Goal: Task Accomplishment & Management: Manage account settings

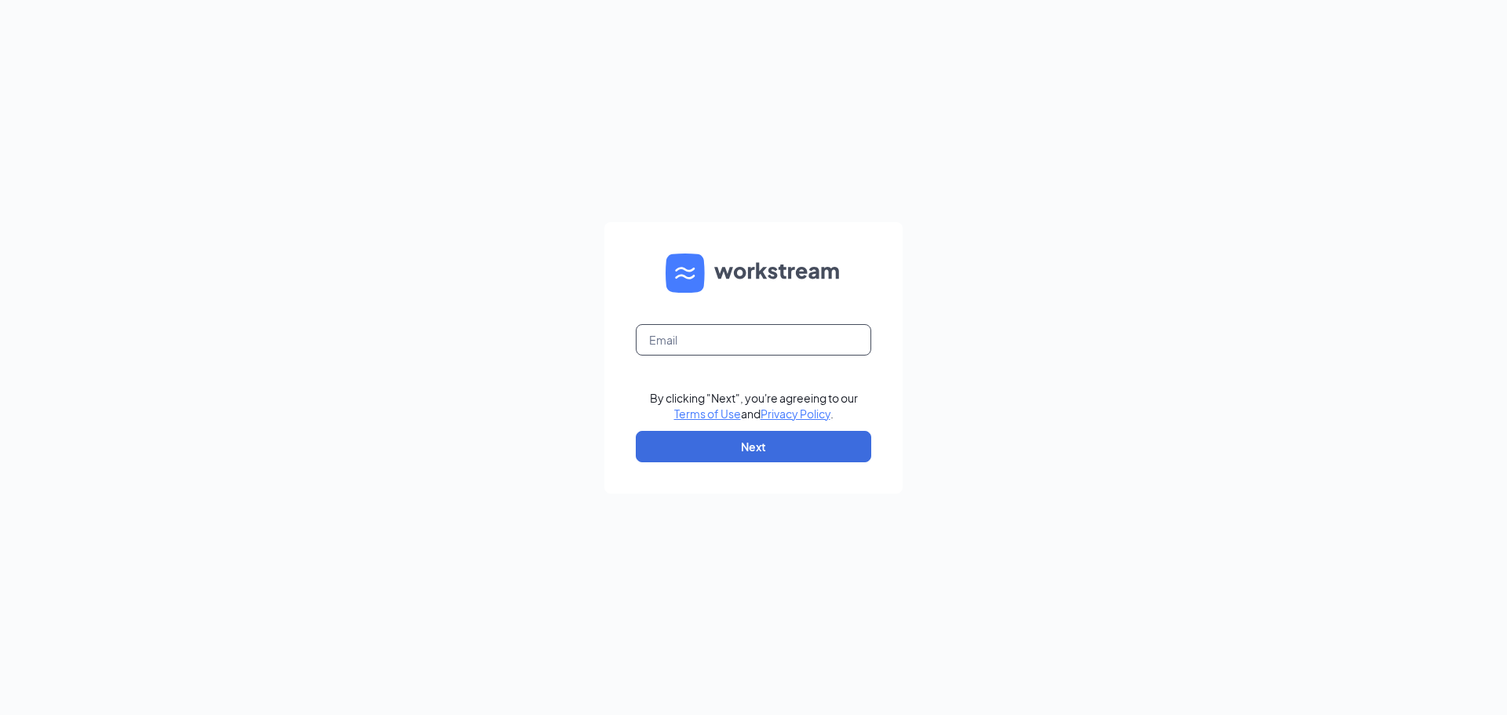
click at [724, 334] on input "text" at bounding box center [753, 339] width 235 height 31
type input "[EMAIL_ADDRESS][DOMAIN_NAME]"
click at [740, 443] on button "Next" at bounding box center [753, 446] width 235 height 31
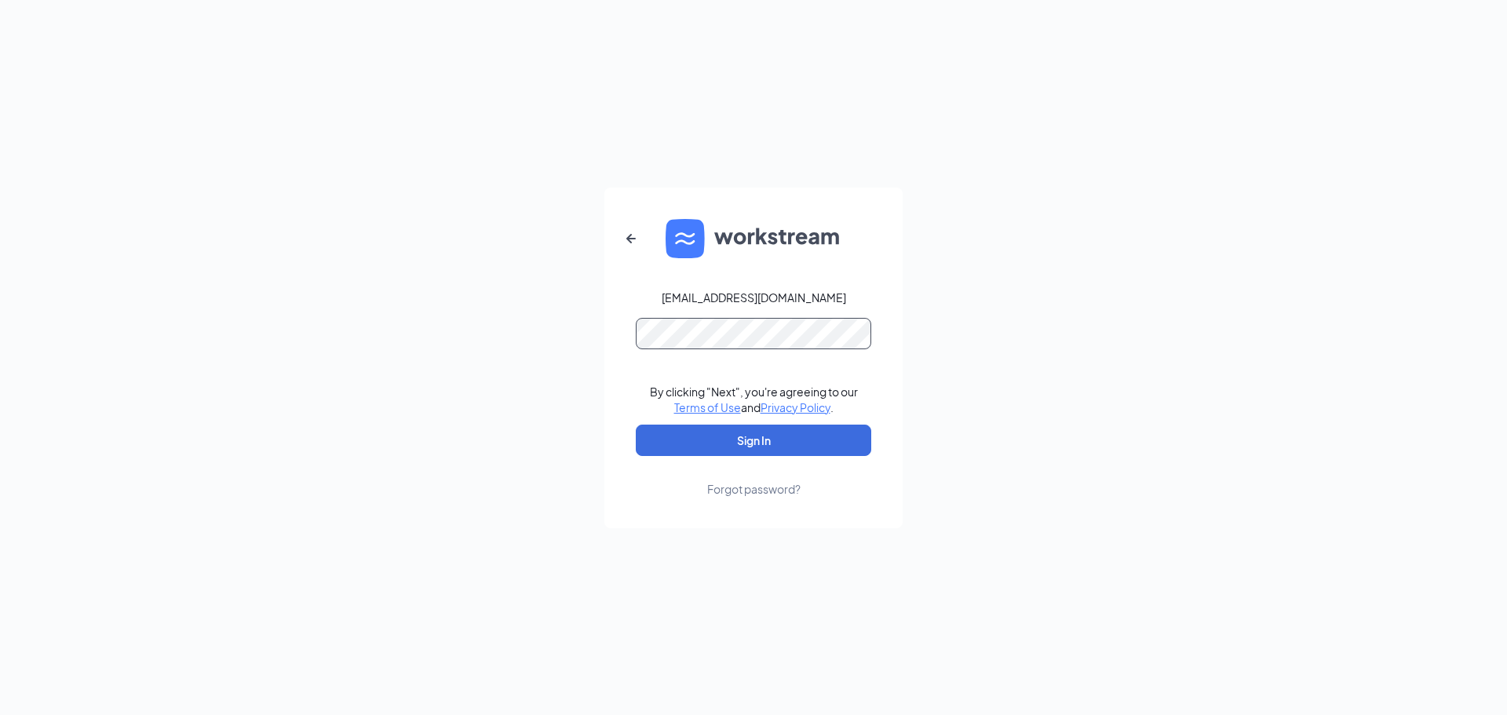
click at [724, 356] on form "talentselection@kcwco.org By clicking "Next", you're agreeing to our Terms of U…" at bounding box center [753, 358] width 298 height 341
click at [636, 425] on button "Sign In" at bounding box center [753, 440] width 235 height 31
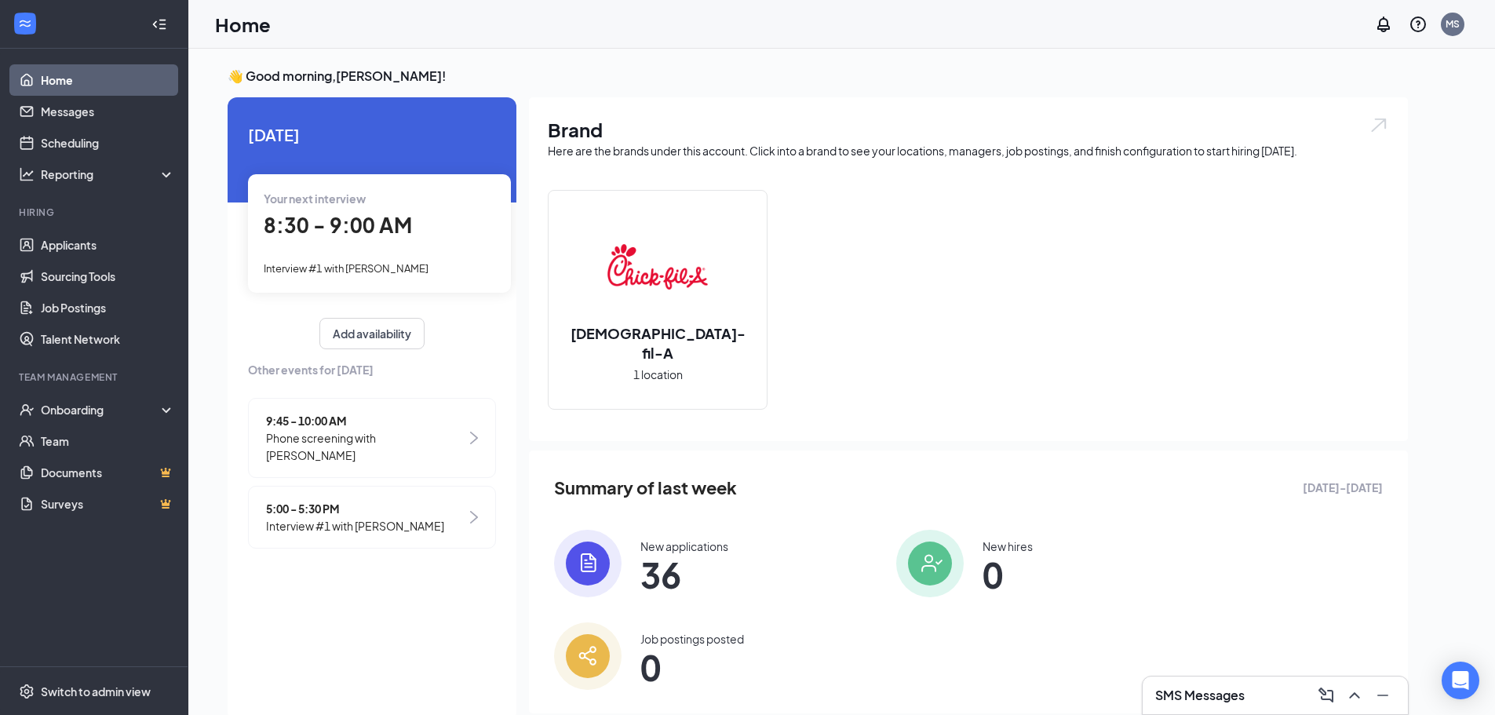
click at [394, 223] on span "8:30 - 9:00 AM" at bounding box center [338, 225] width 148 height 26
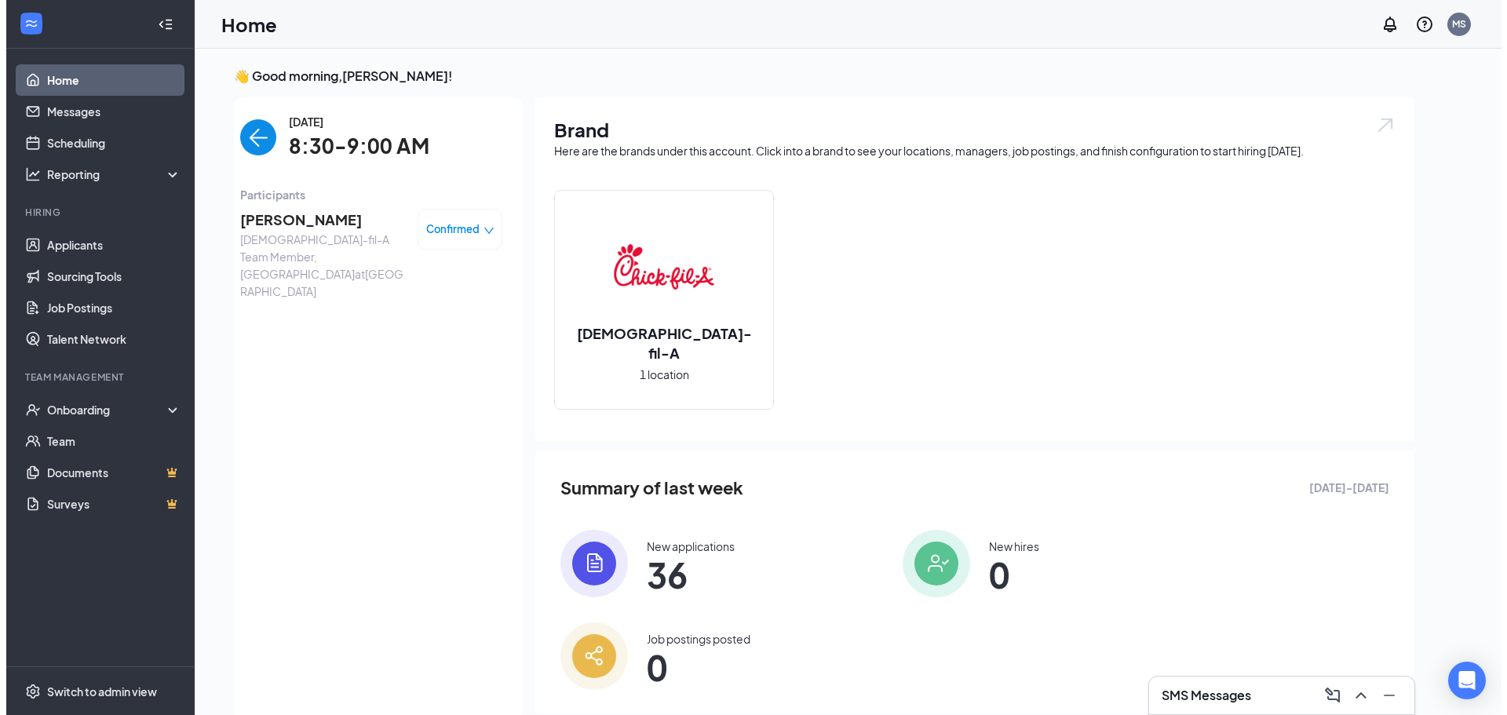
scroll to position [6, 0]
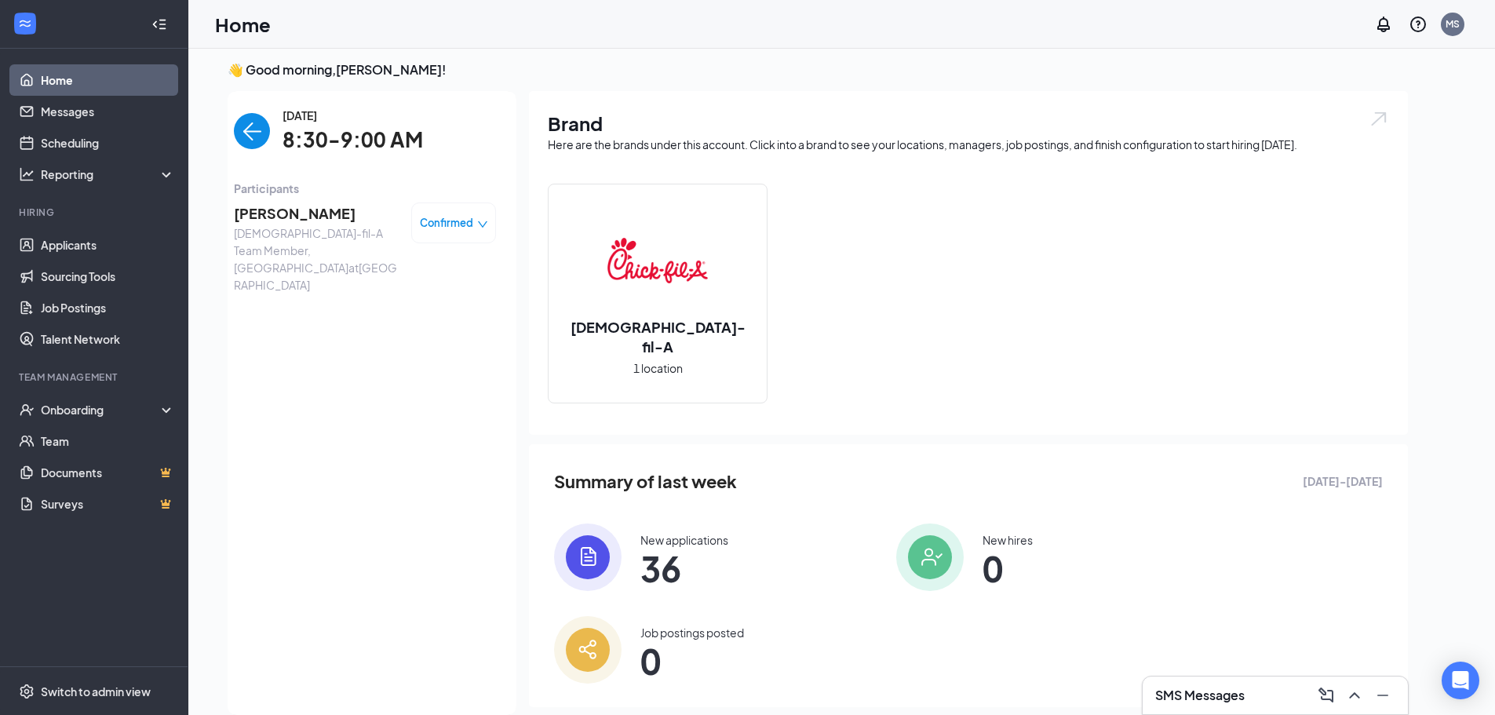
click at [308, 209] on span "[PERSON_NAME]" at bounding box center [316, 214] width 165 height 22
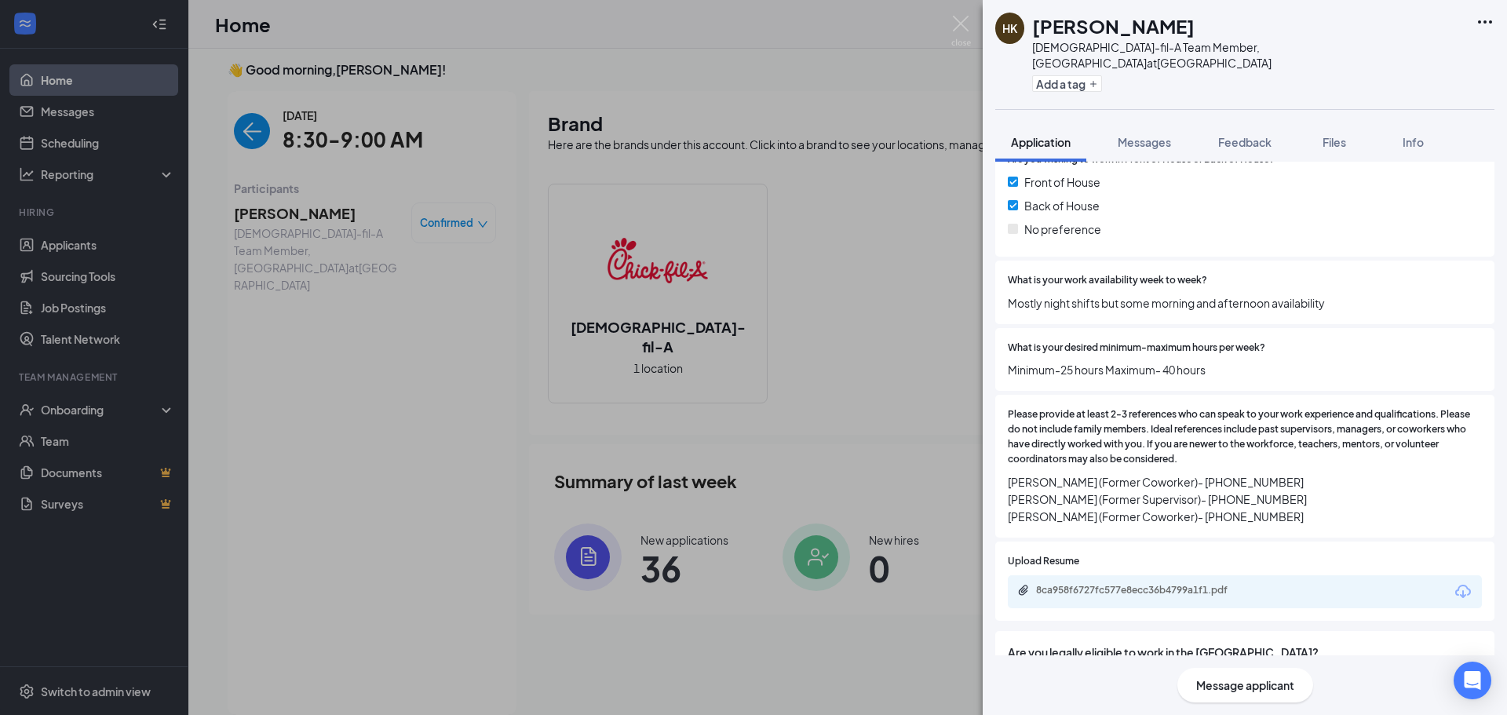
scroll to position [531, 0]
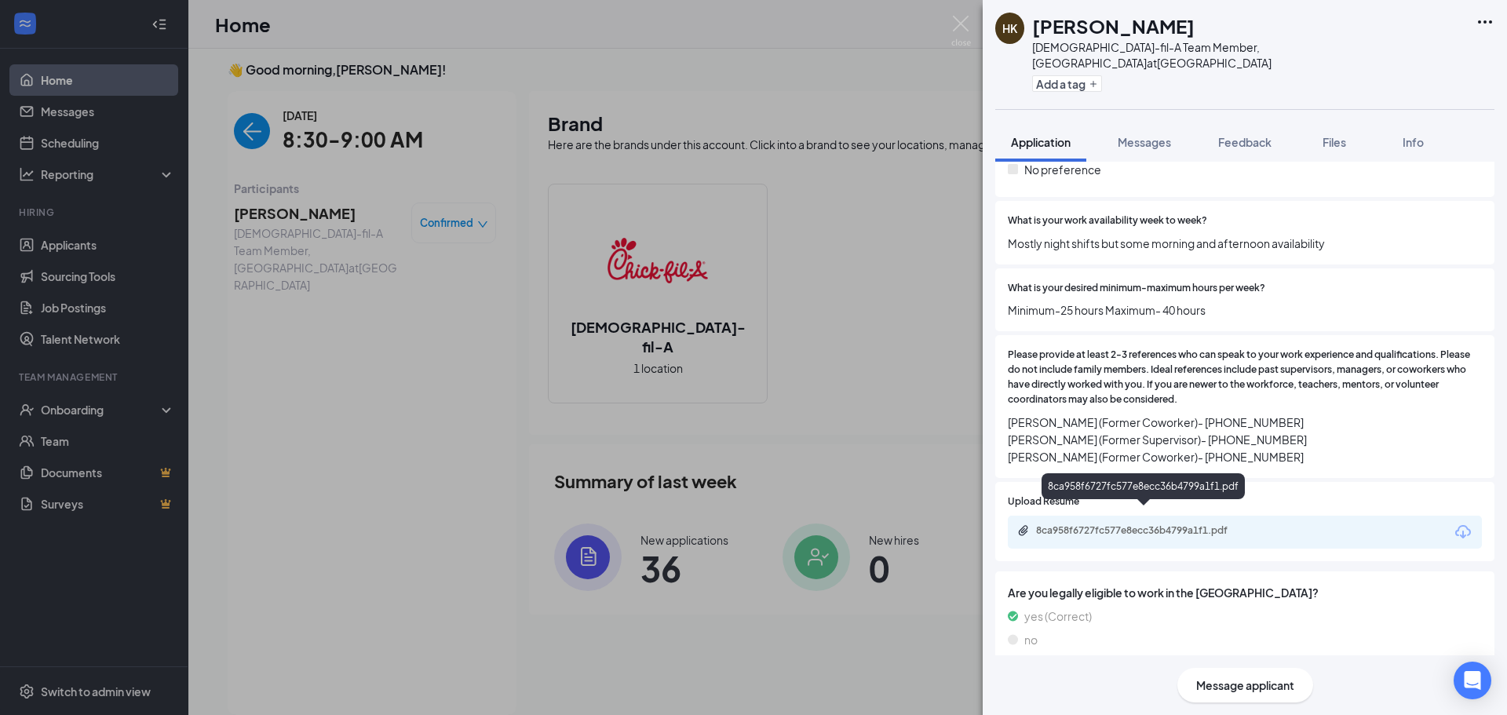
click at [1187, 524] on div "8ca958f6727fc577e8ecc36b4799a1f1.pdf" at bounding box center [1146, 530] width 220 height 13
